Goal: Find specific page/section: Find specific page/section

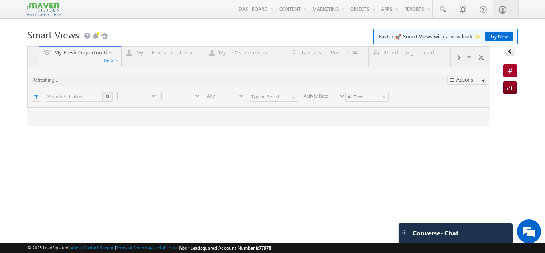
type input "Current User"
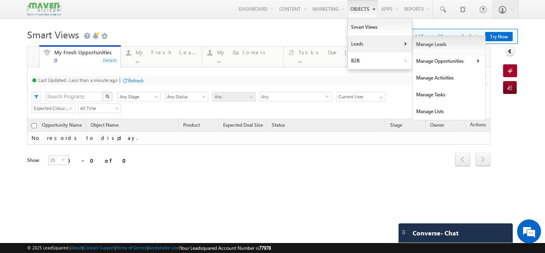
click at [413, 41] on link "Manage Leads" at bounding box center [449, 44] width 73 height 17
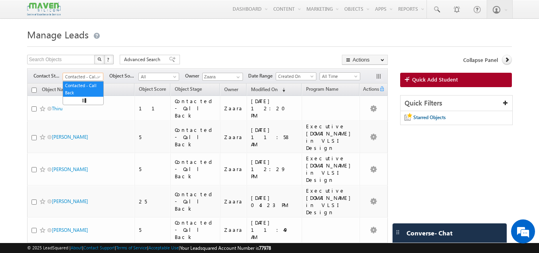
click at [81, 75] on span "Contacted - Call Back" at bounding box center [82, 76] width 38 height 7
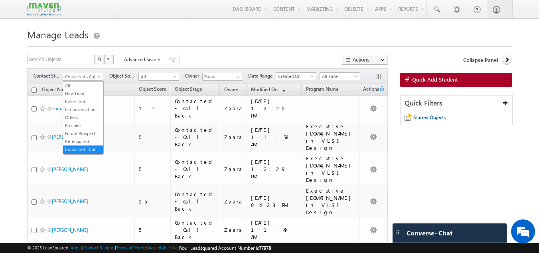
scroll to position [6, 0]
click at [80, 87] on link "New Lead" at bounding box center [83, 87] width 40 height 7
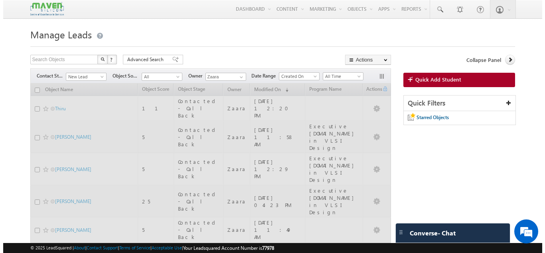
scroll to position [0, 0]
